Goal: Information Seeking & Learning: Learn about a topic

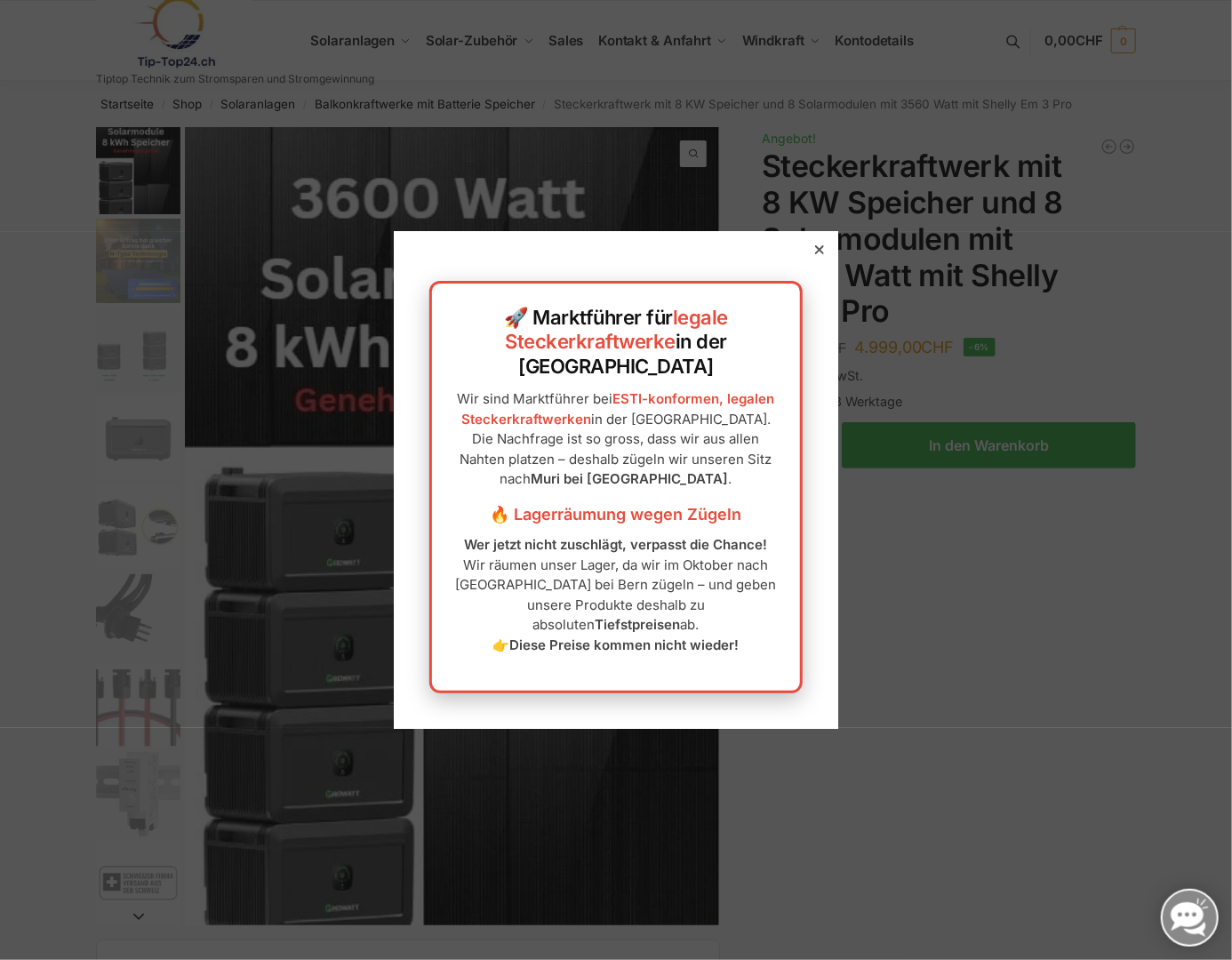
click at [811, 258] on div at bounding box center [819, 249] width 16 height 16
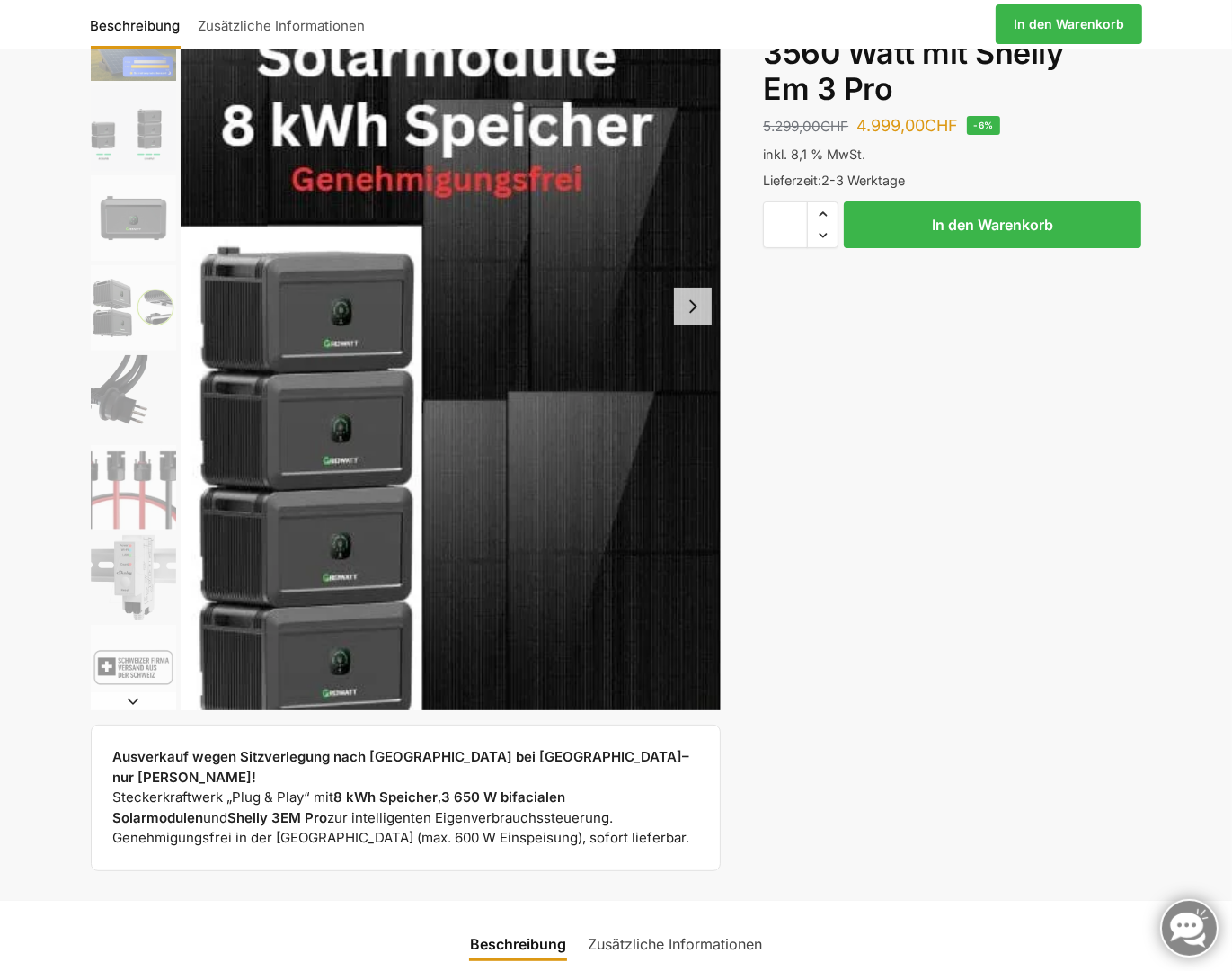
scroll to position [269, 0]
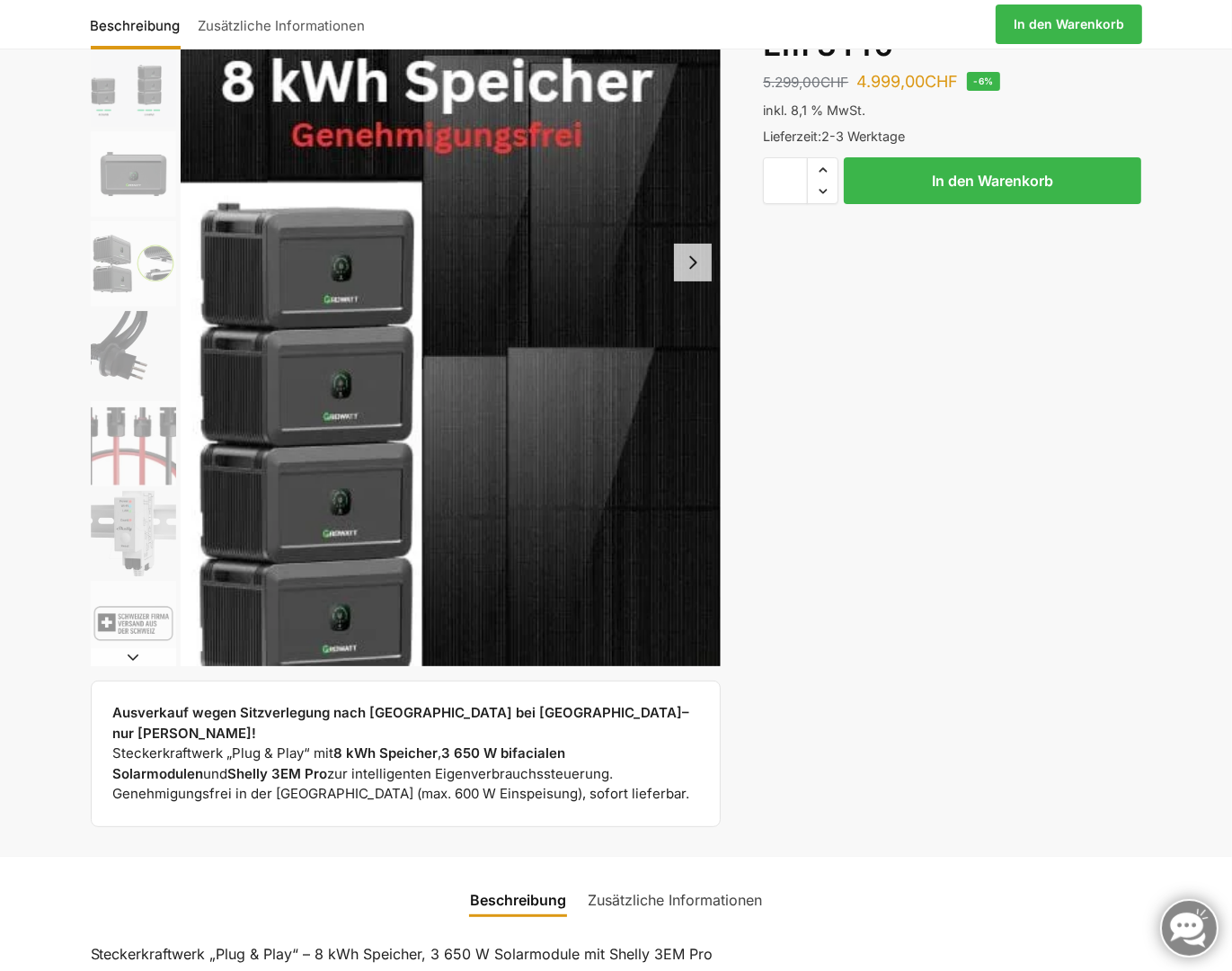
click at [700, 270] on button "Next slide" at bounding box center [692, 262] width 38 height 38
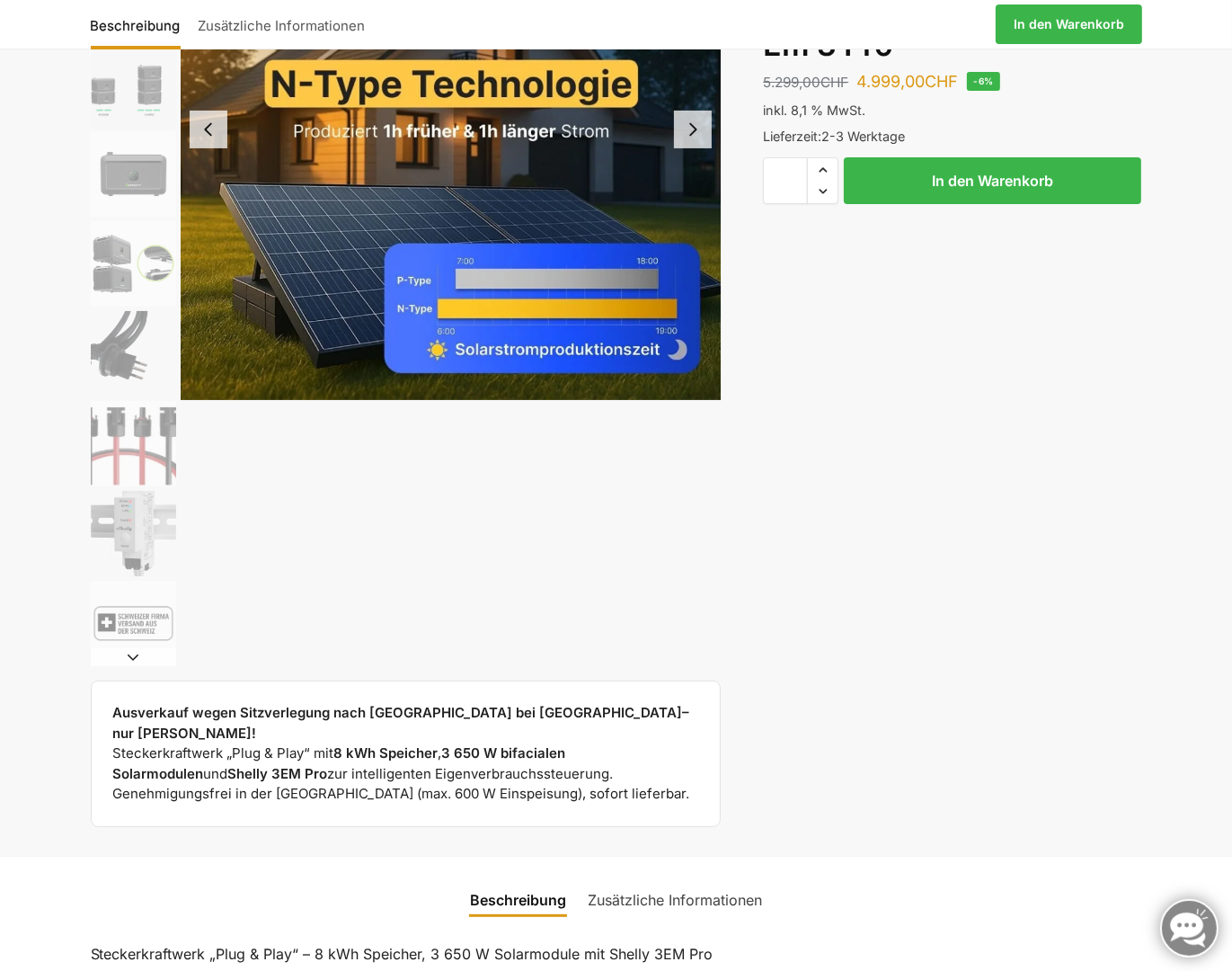
click at [698, 136] on button "Next slide" at bounding box center [692, 129] width 38 height 38
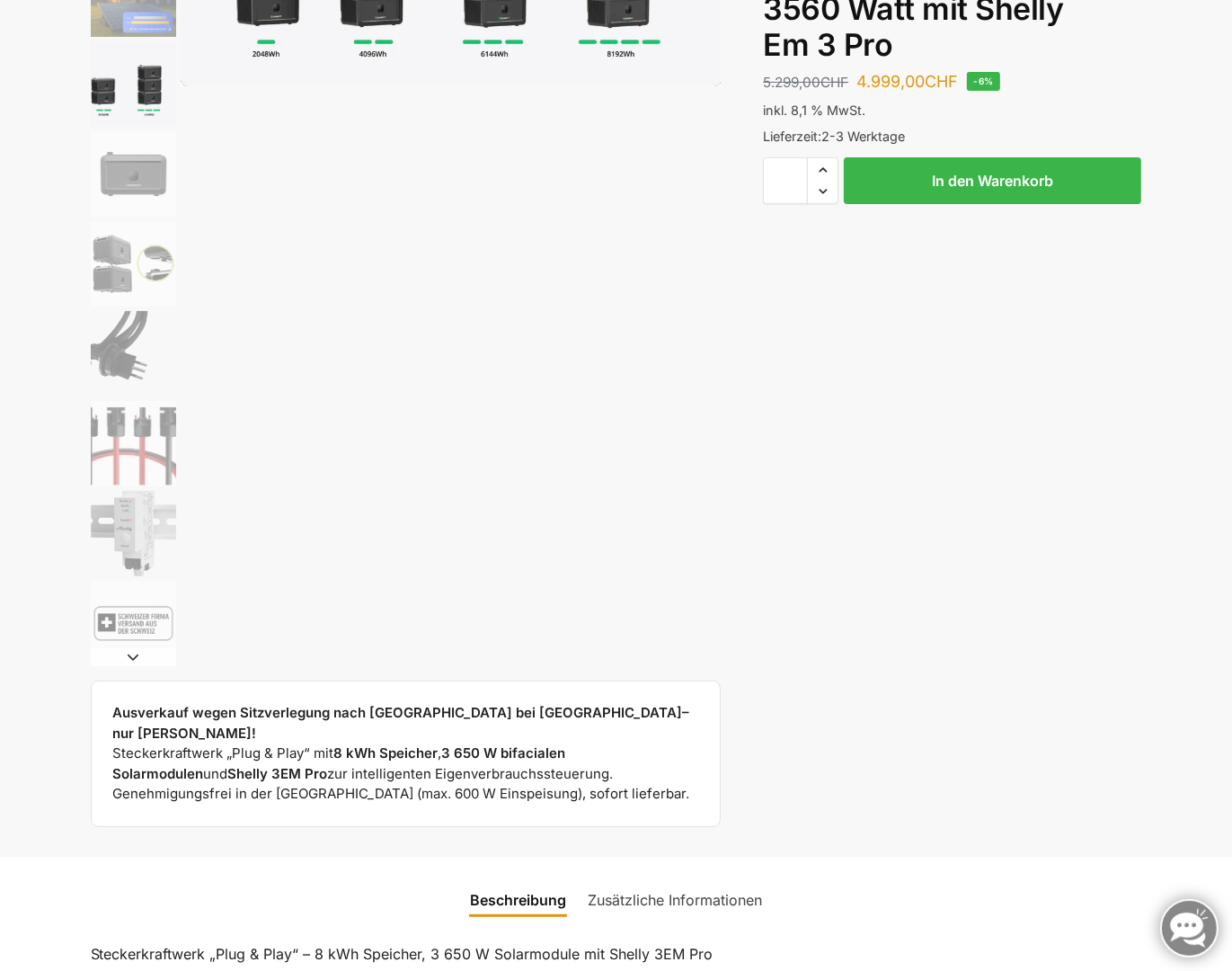
scroll to position [0, 0]
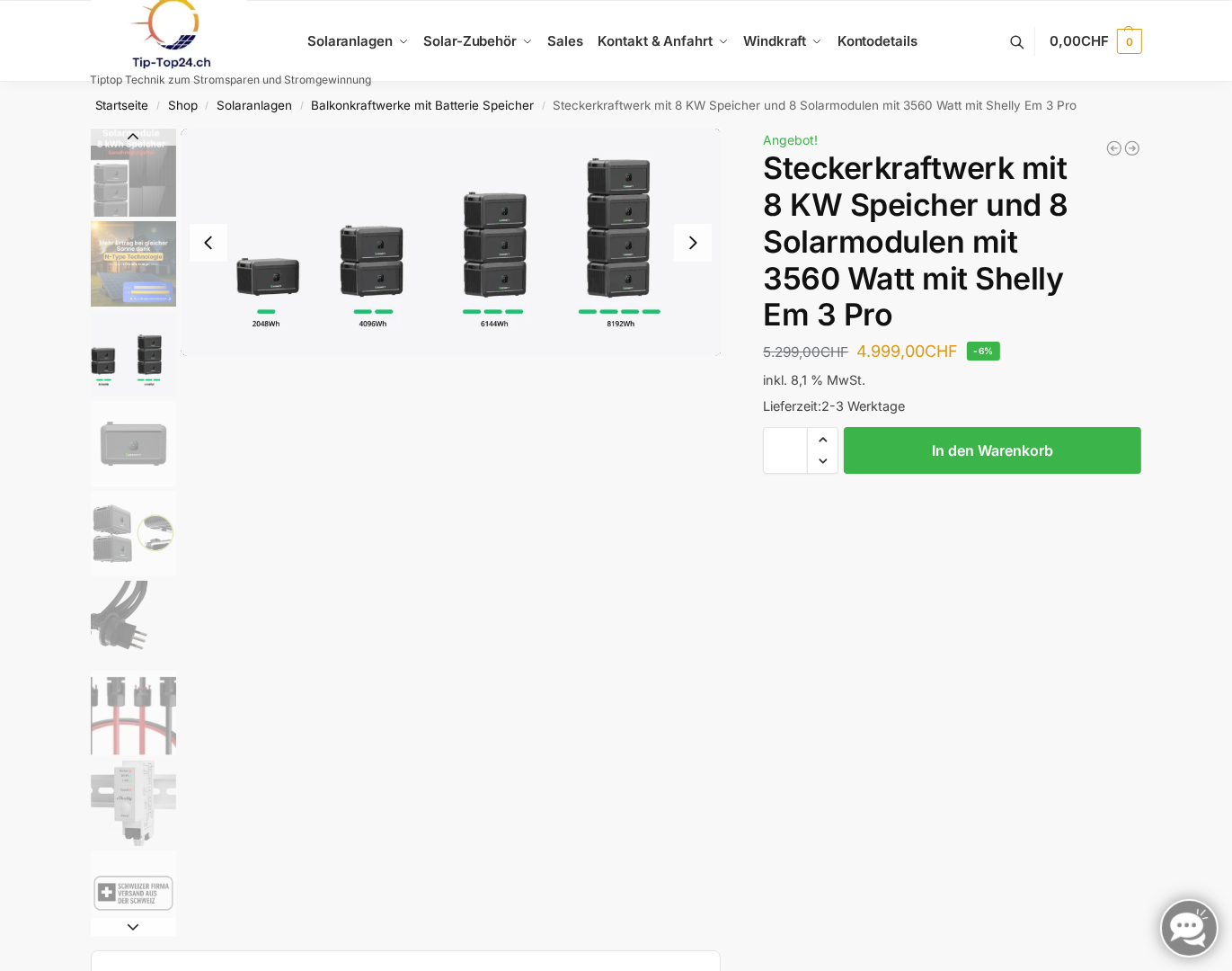
click at [688, 240] on button "Next slide" at bounding box center [692, 243] width 38 height 38
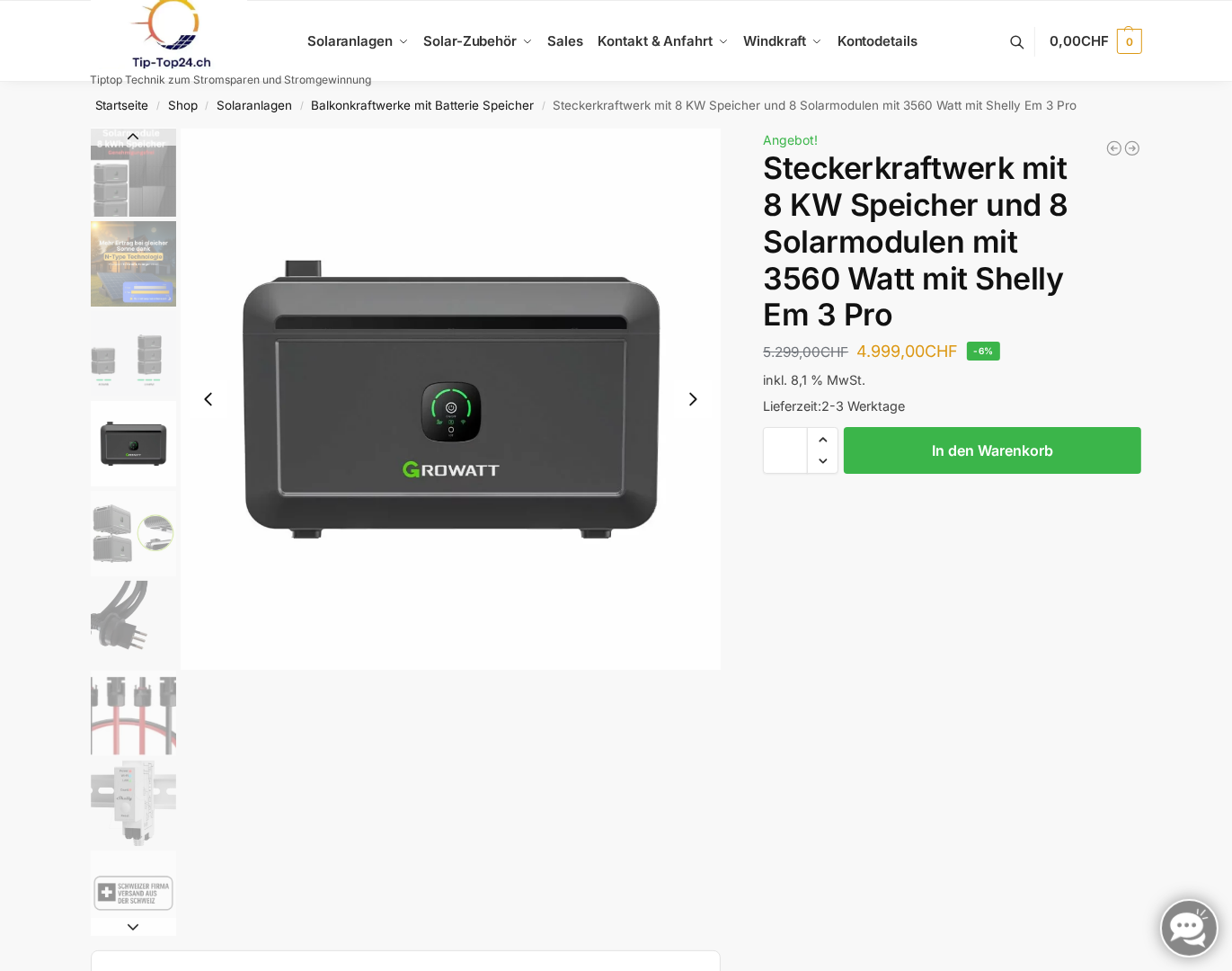
click at [688, 240] on img "4 / 9" at bounding box center [451, 399] width 541 height 541
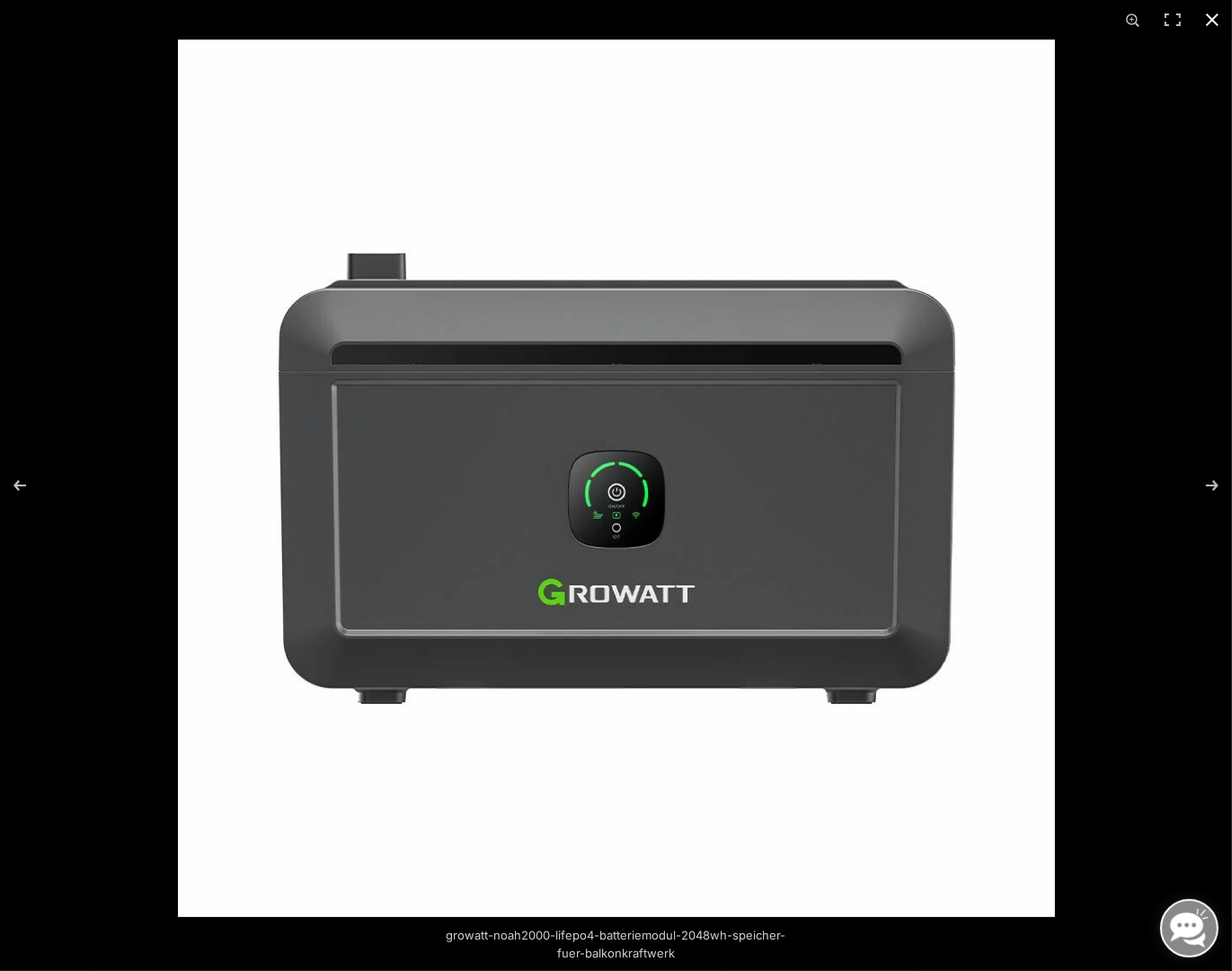
click at [1212, 15] on button "Close (Esc)" at bounding box center [1212, 20] width 40 height 40
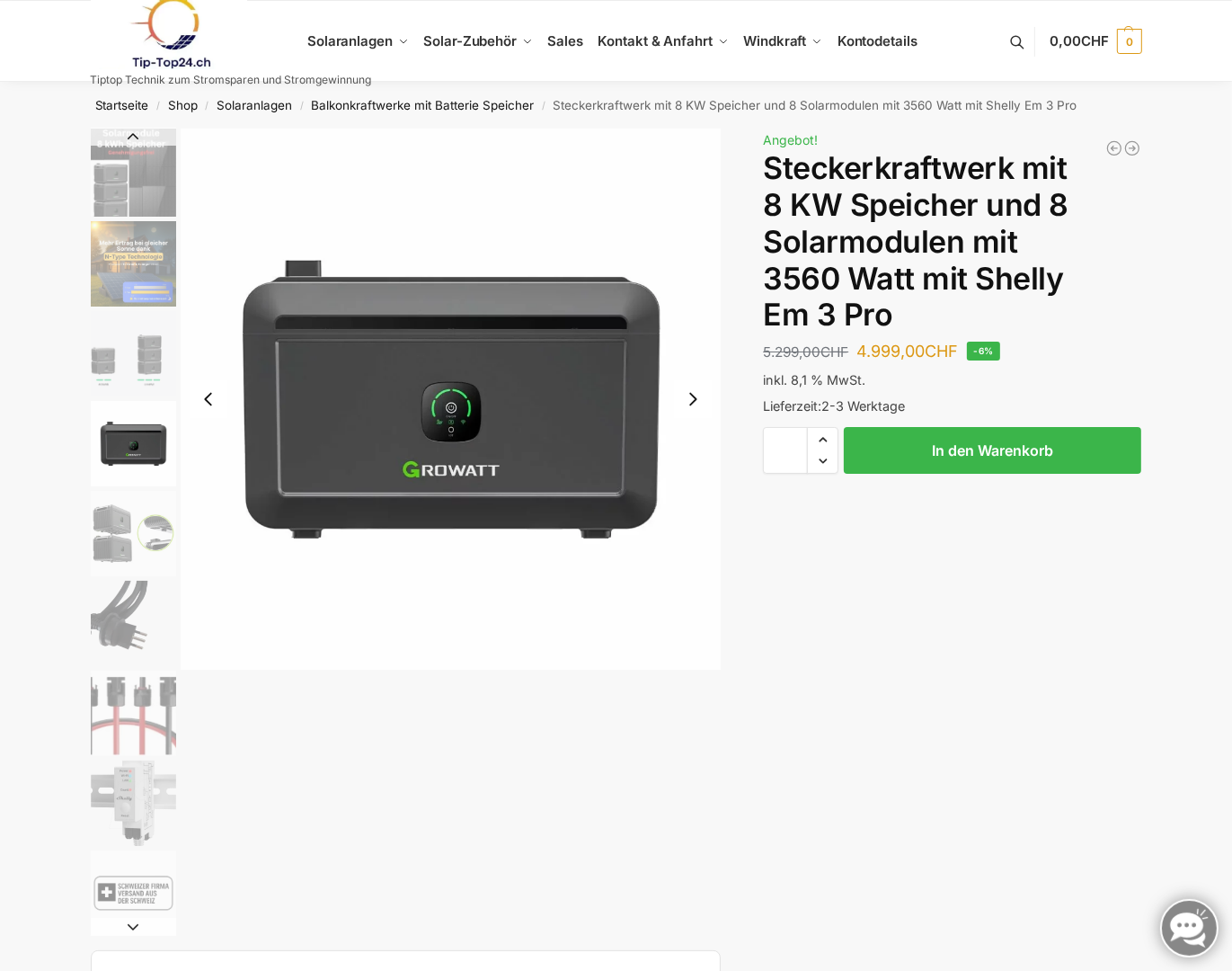
click at [700, 402] on button "Next slide" at bounding box center [692, 399] width 38 height 38
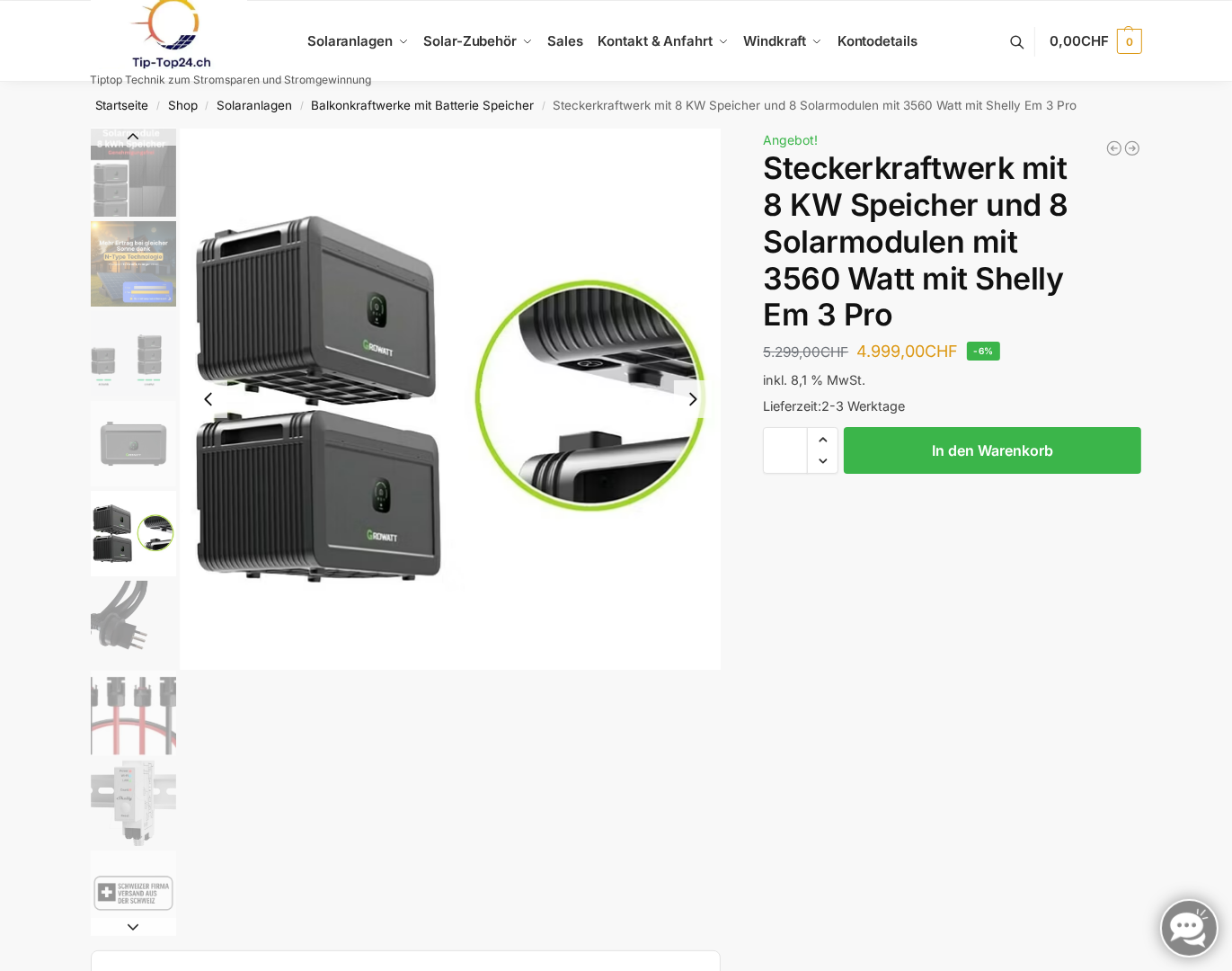
click at [700, 400] on button "Next slide" at bounding box center [692, 399] width 38 height 38
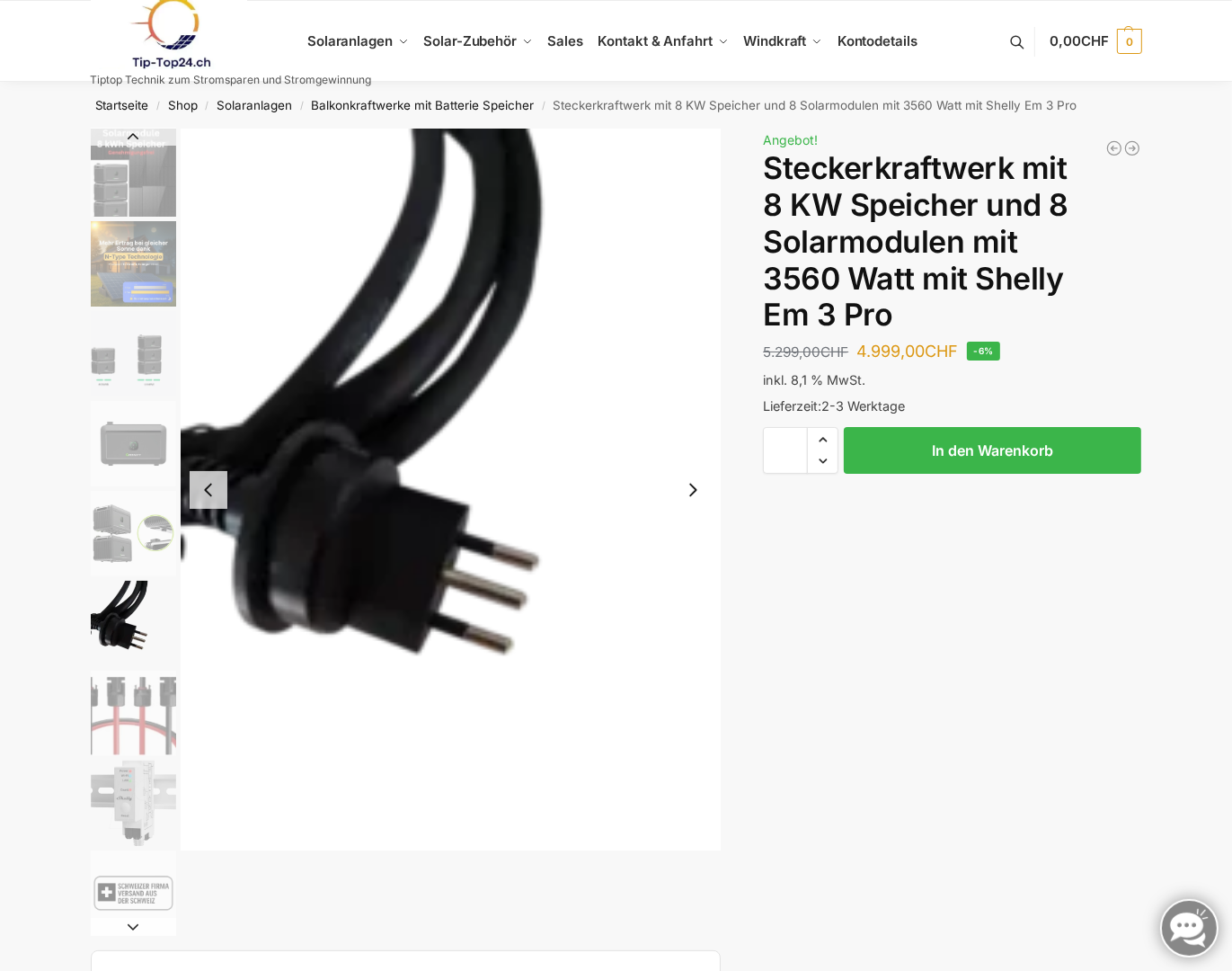
click at [700, 400] on img "6 / 9" at bounding box center [451, 489] width 541 height 722
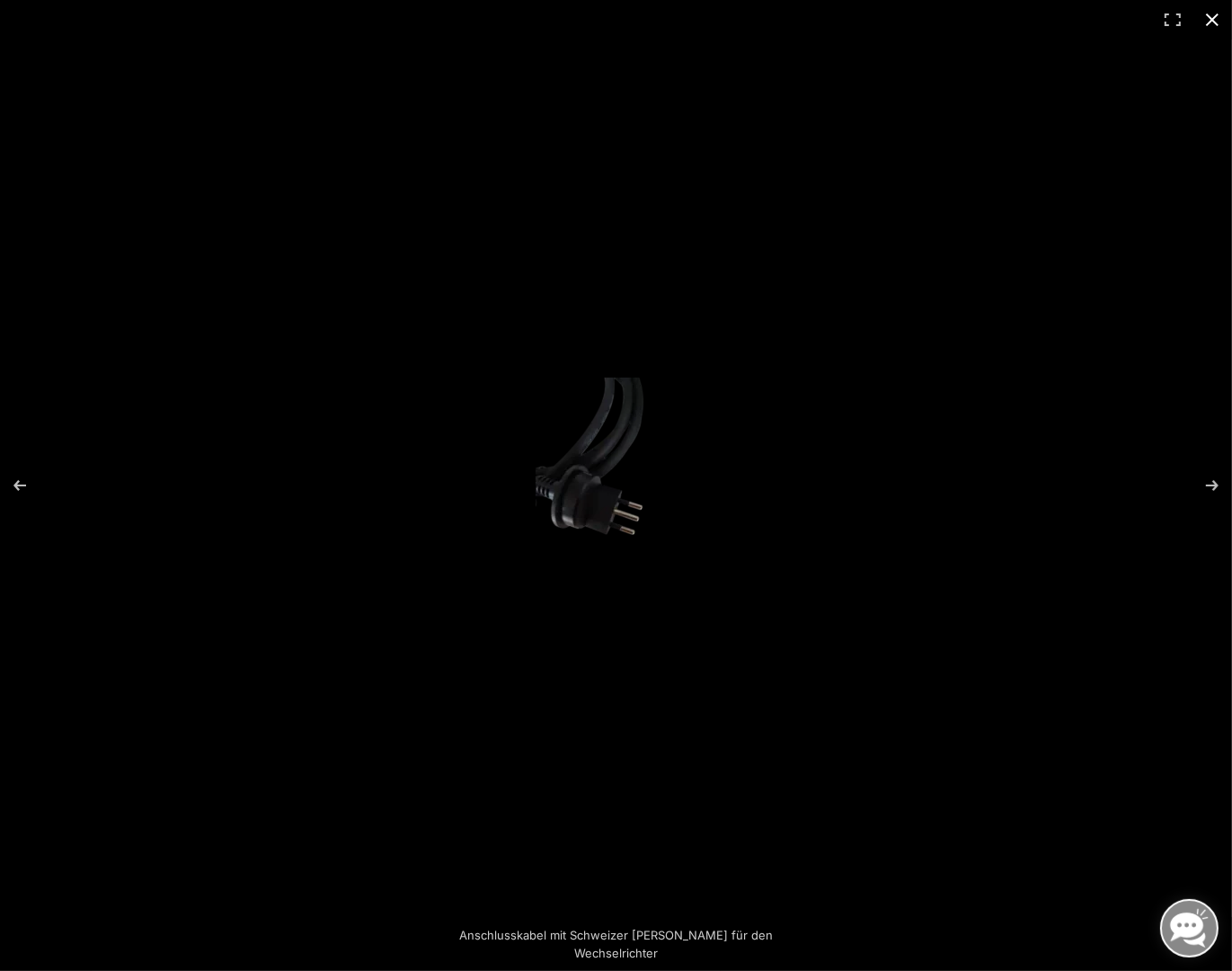
click at [1208, 19] on button "Close (Esc)" at bounding box center [1212, 20] width 40 height 40
